Goal: Task Accomplishment & Management: Manage account settings

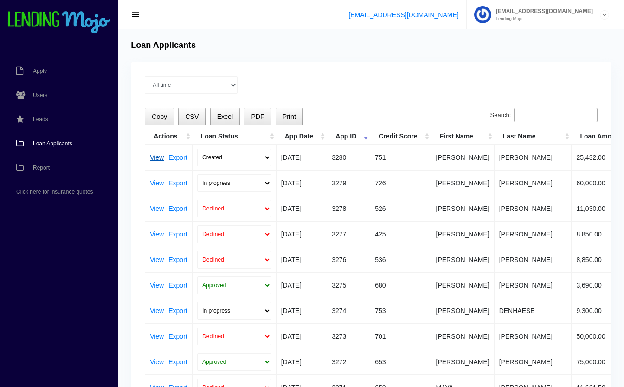
click at [156, 158] on link "View" at bounding box center [157, 157] width 14 height 6
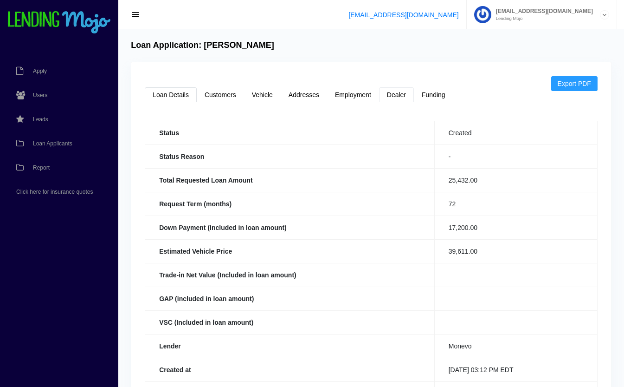
click at [403, 94] on link "Dealer" at bounding box center [396, 94] width 35 height 15
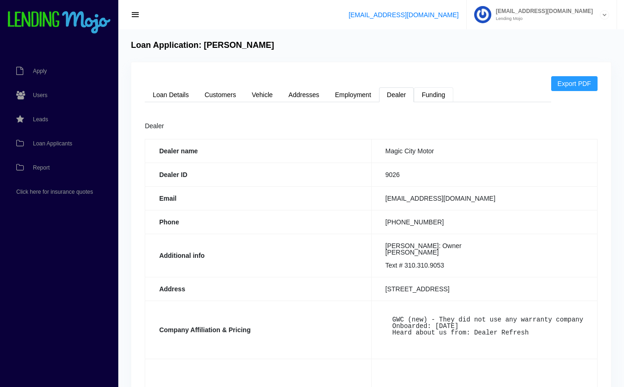
click at [432, 94] on link "Funding" at bounding box center [433, 94] width 39 height 15
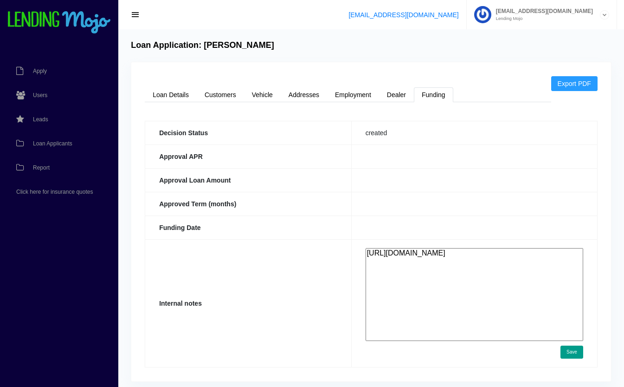
drag, startPoint x: 443, startPoint y: 270, endPoint x: 350, endPoint y: 227, distance: 102.6
click at [350, 227] on tbody "Decision Status created Approval APR Approval Loan Amount Approved Term (months…" at bounding box center [371, 244] width 453 height 246
click at [352, 227] on th "Funding Date" at bounding box center [248, 227] width 207 height 24
click at [169, 94] on link "Loan Details" at bounding box center [171, 94] width 52 height 15
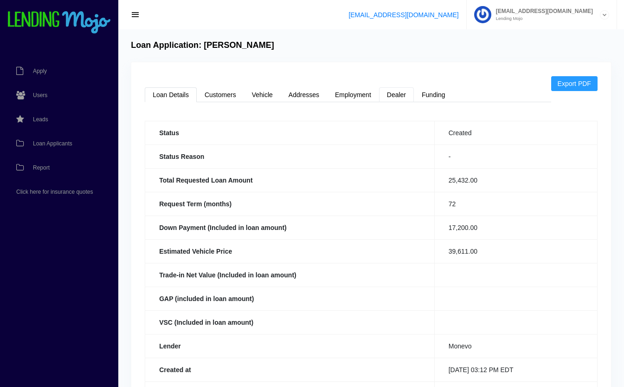
click at [394, 91] on link "Dealer" at bounding box center [396, 94] width 35 height 15
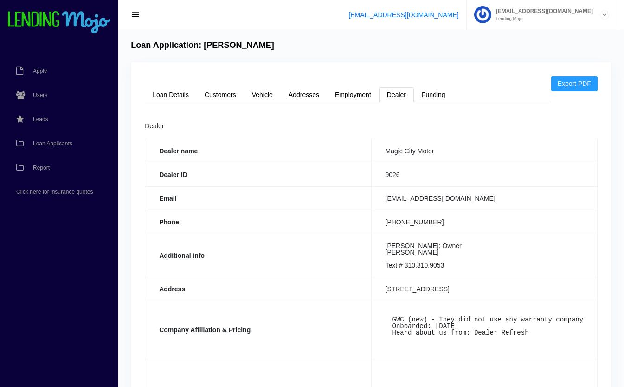
drag, startPoint x: 508, startPoint y: 197, endPoint x: 378, endPoint y: 201, distance: 129.6
click at [378, 201] on td "[EMAIL_ADDRESS][DOMAIN_NAME]" at bounding box center [484, 198] width 226 height 24
copy td "[EMAIL_ADDRESS][DOMAIN_NAME]"
click at [336, 205] on th "Email" at bounding box center [258, 198] width 226 height 24
click at [47, 145] on span "Loan Applicants" at bounding box center [52, 144] width 39 height 6
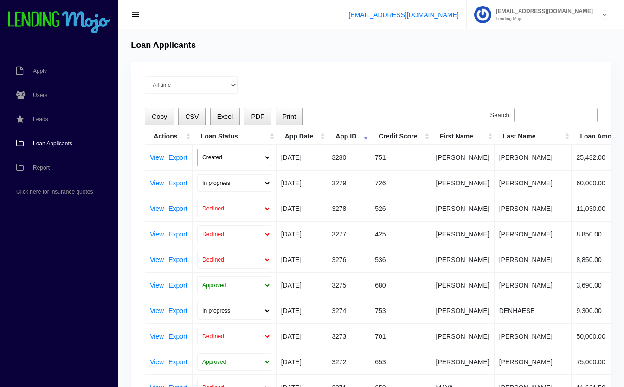
click at [217, 155] on select "Created Submitted" at bounding box center [234, 158] width 74 height 18
select select "submitted"
click at [197, 149] on select "Created Submitted" at bounding box center [234, 158] width 74 height 18
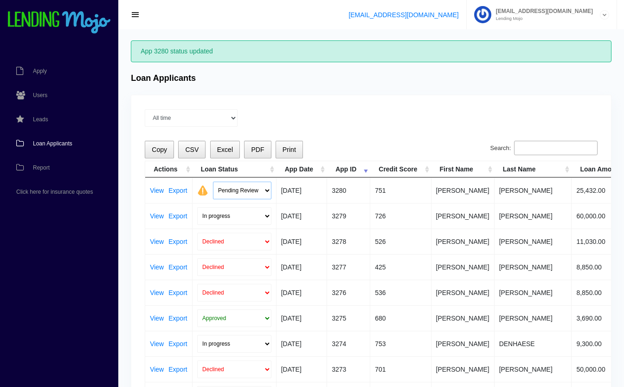
click at [229, 187] on select "Pending Review Approve Decline Unqualified" at bounding box center [242, 191] width 58 height 18
select select "approved"
click at [213, 182] on select "Pending Review Approve Decline Unqualified" at bounding box center [242, 191] width 58 height 18
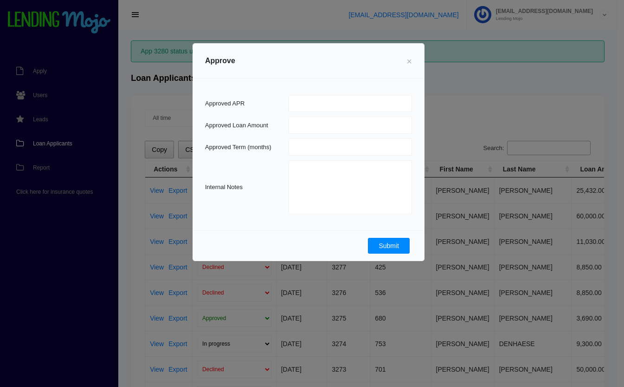
click at [386, 245] on button "Submit" at bounding box center [389, 246] width 42 height 16
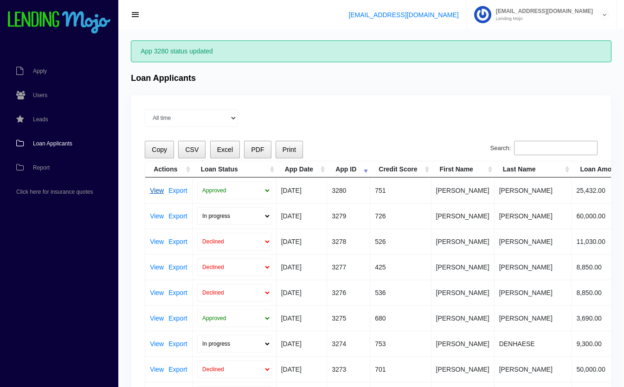
click at [156, 190] on link "View" at bounding box center [157, 190] width 14 height 6
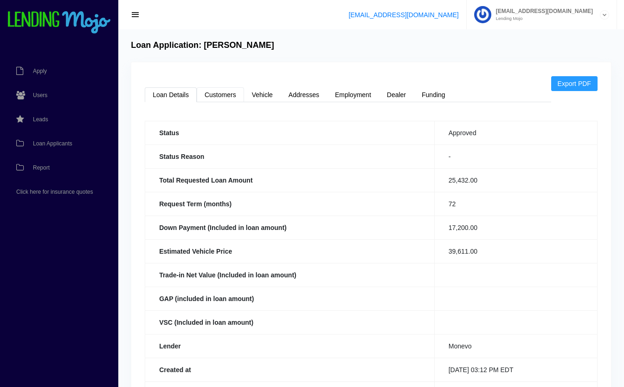
click at [225, 96] on link "Customers" at bounding box center [220, 94] width 47 height 15
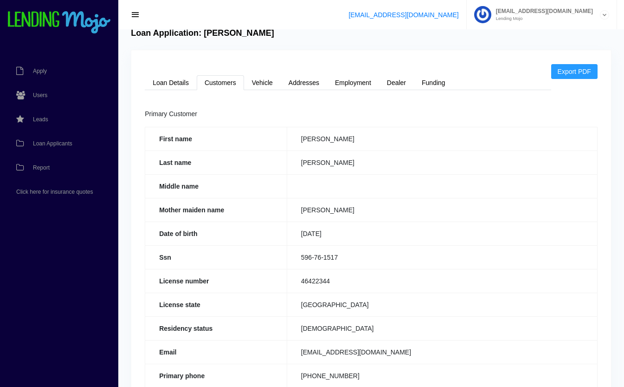
scroll to position [13, 0]
click at [42, 97] on span "Users" at bounding box center [40, 95] width 14 height 6
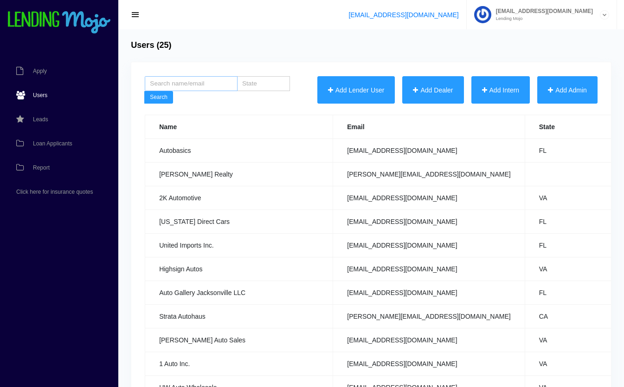
click at [188, 88] on input "search" at bounding box center [191, 83] width 93 height 15
type input "United imports"
click at [144, 91] on button "Search" at bounding box center [158, 97] width 29 height 13
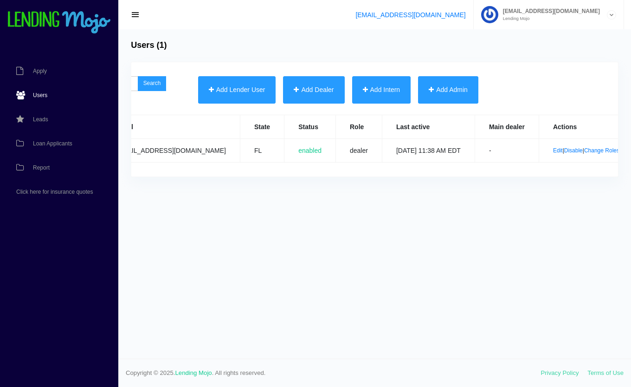
scroll to position [0, 189]
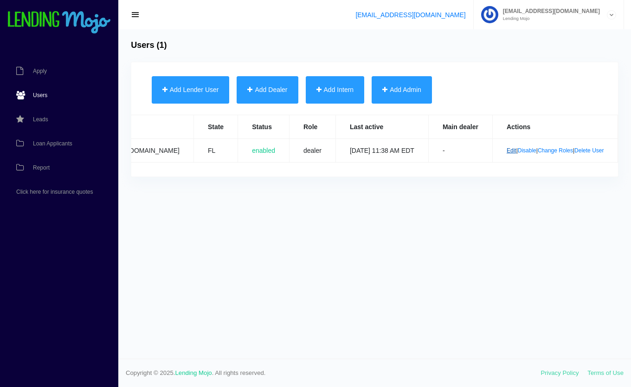
click at [507, 152] on link "Edit" at bounding box center [512, 150] width 10 height 6
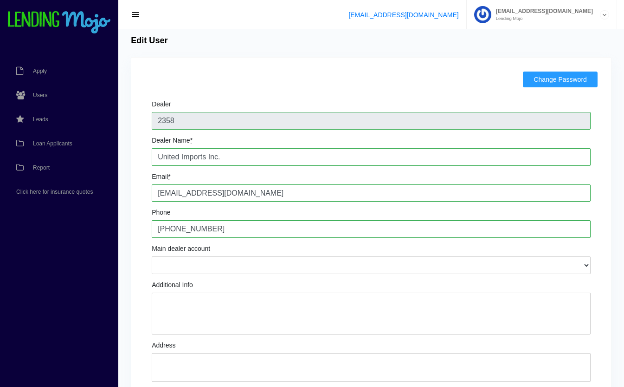
scroll to position [4, 0]
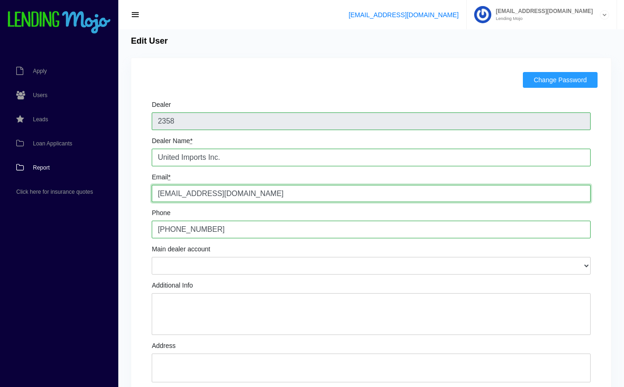
drag, startPoint x: 278, startPoint y: 189, endPoint x: 47, endPoint y: 168, distance: 232.2
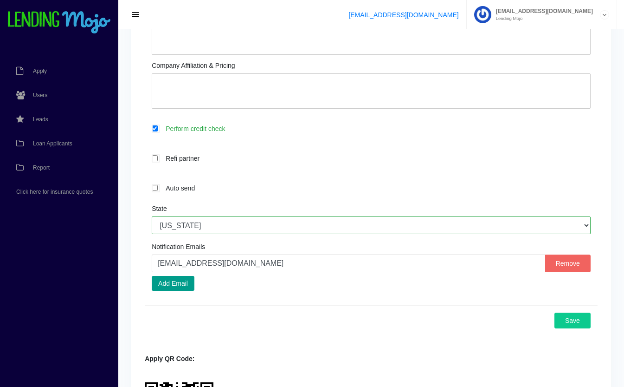
scroll to position [347, 0]
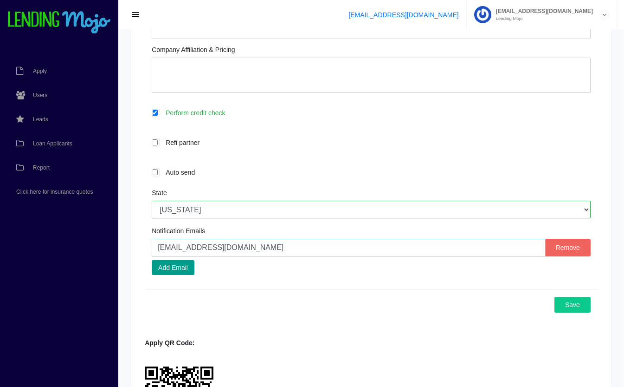
drag, startPoint x: 303, startPoint y: 251, endPoint x: 107, endPoint y: 238, distance: 196.8
click at [107, 238] on div "Apply Users Leads Loan Applicants Report Click here for insurance quotes Edit U…" at bounding box center [312, 72] width 624 height 839
click at [290, 275] on div "Notification Emails [EMAIL_ADDRESS][DOMAIN_NAME] Remove Add Email" at bounding box center [371, 250] width 439 height 47
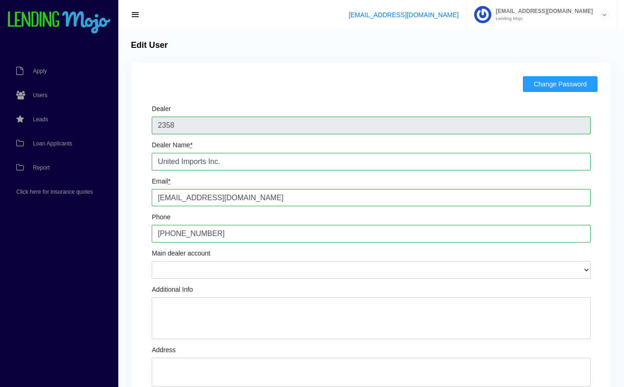
scroll to position [0, 0]
click at [52, 141] on span "Loan Applicants" at bounding box center [52, 144] width 39 height 6
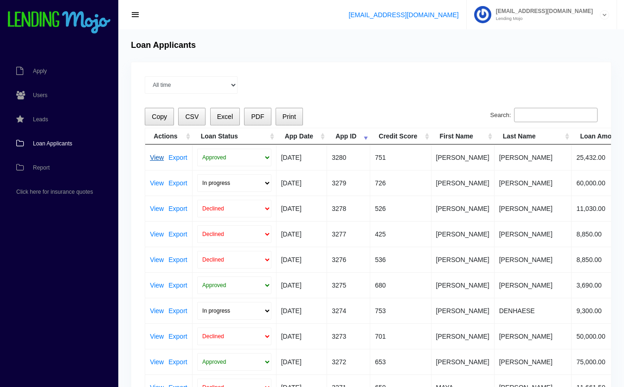
click at [158, 157] on link "View" at bounding box center [157, 157] width 14 height 6
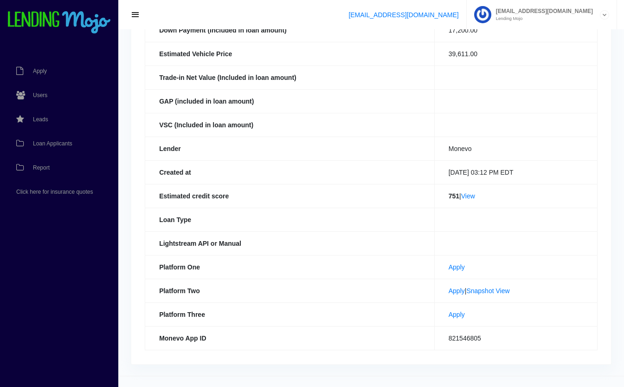
scroll to position [200, 0]
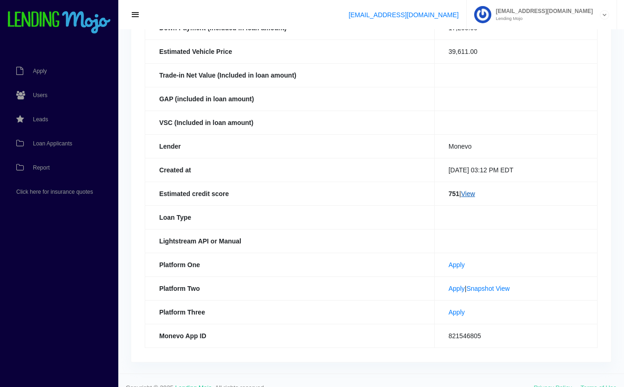
click at [473, 193] on link "View" at bounding box center [468, 193] width 14 height 7
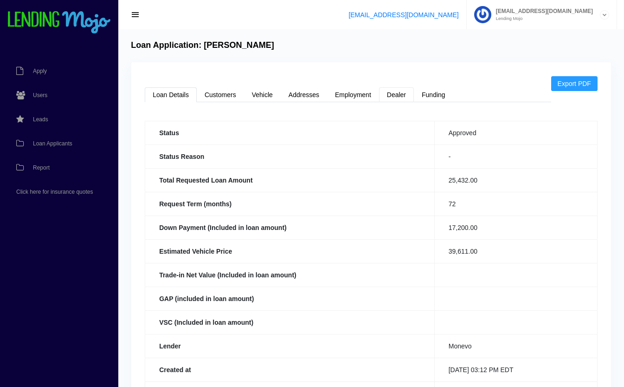
click at [395, 94] on link "Dealer" at bounding box center [396, 94] width 35 height 15
